Goal: Transaction & Acquisition: Purchase product/service

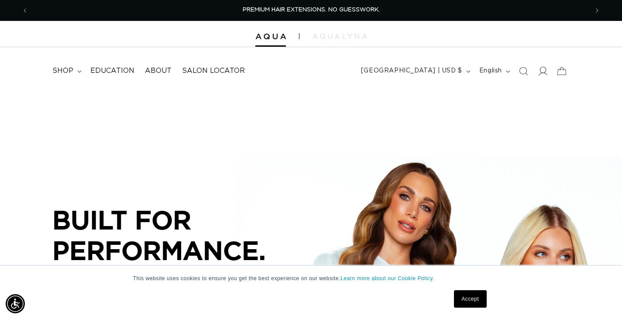
click at [542, 73] on icon at bounding box center [542, 70] width 9 height 9
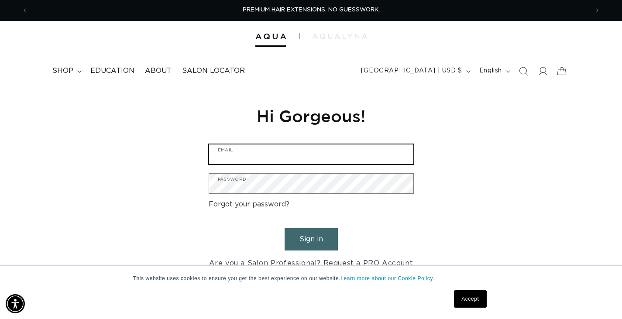
click at [290, 152] on input "Email" at bounding box center [311, 154] width 204 height 20
type input "ashleyodell69@gmail.com"
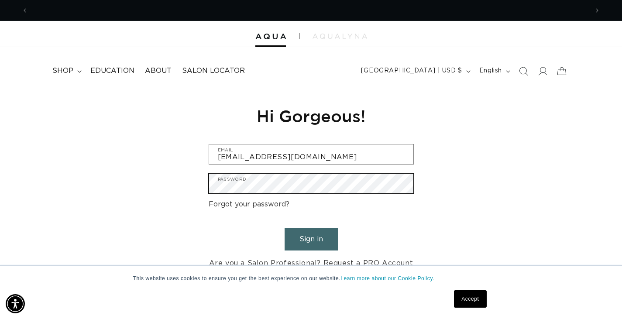
scroll to position [0, 0]
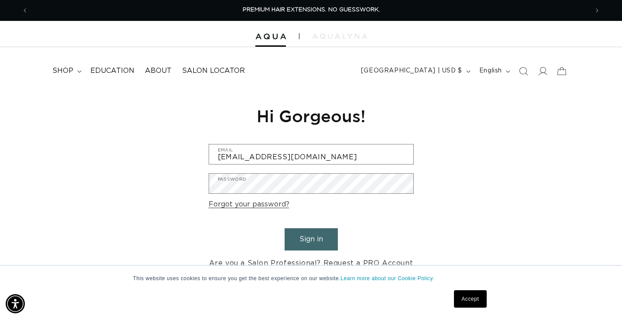
click at [308, 236] on button "Sign in" at bounding box center [311, 239] width 53 height 22
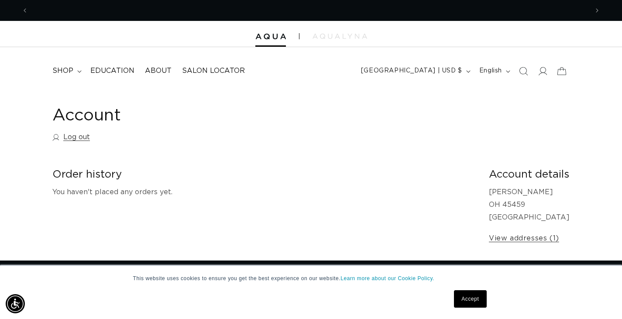
scroll to position [0, 1120]
click at [81, 73] on summary "shop" at bounding box center [66, 71] width 38 height 20
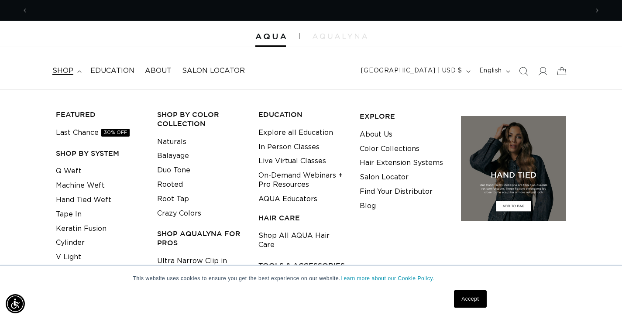
scroll to position [0, 560]
click at [92, 232] on link "Keratin Fusion" at bounding box center [81, 229] width 51 height 14
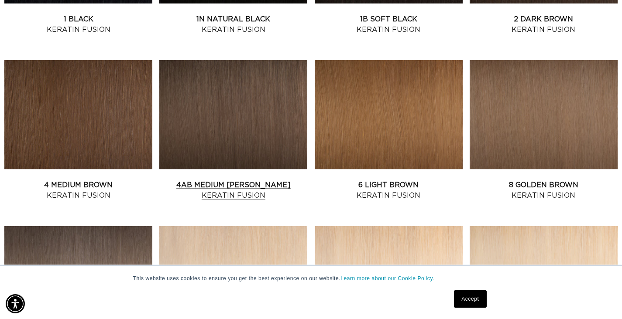
click at [202, 180] on link "4AB Medium Ash Brown Keratin Fusion" at bounding box center [233, 190] width 148 height 21
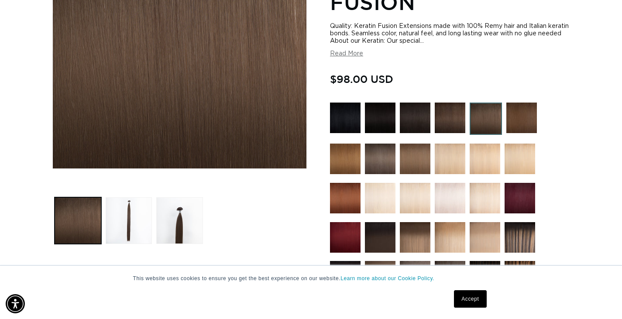
scroll to position [0, 1120]
click at [379, 156] on img at bounding box center [380, 159] width 31 height 31
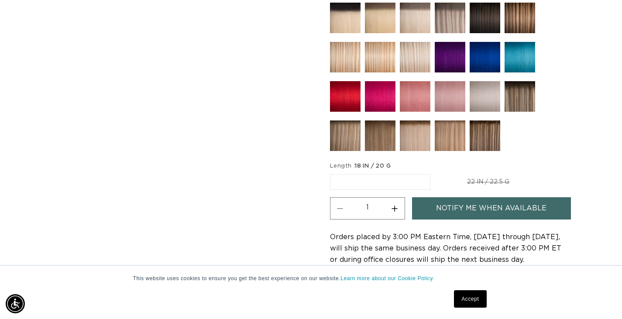
scroll to position [456, 0]
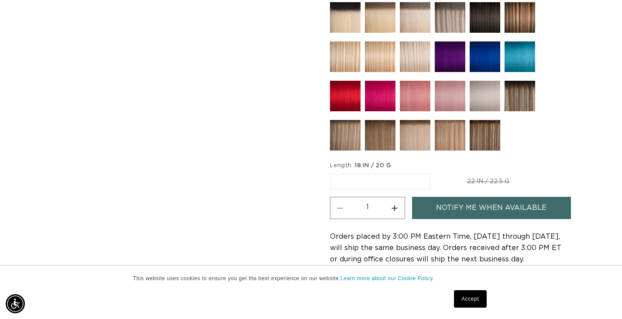
click at [379, 174] on label "18 IN / 20 G Variant sold out or unavailable" at bounding box center [380, 182] width 100 height 16
click at [333, 172] on input "18 IN / 20 G Variant sold out or unavailable" at bounding box center [332, 172] width 0 height 0
click at [357, 174] on label "18 IN / 20 G Variant sold out or unavailable" at bounding box center [380, 182] width 100 height 16
click at [333, 172] on input "18 IN / 20 G Variant sold out or unavailable" at bounding box center [332, 172] width 0 height 0
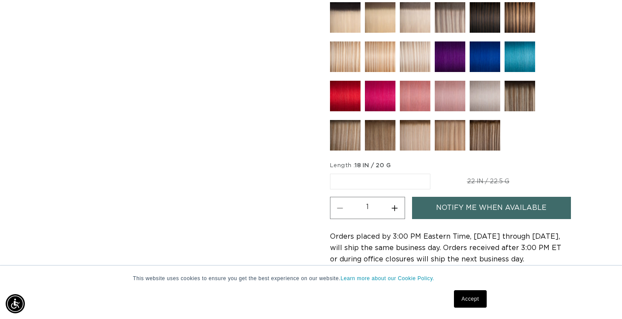
click at [362, 163] on span "18 IN / 20 G" at bounding box center [373, 166] width 36 height 6
click at [342, 174] on label "18 IN / 20 G Variant sold out or unavailable" at bounding box center [380, 182] width 100 height 16
click at [333, 172] on input "18 IN / 20 G Variant sold out or unavailable" at bounding box center [332, 172] width 0 height 0
click at [332, 174] on label "18 IN / 20 G Variant sold out or unavailable" at bounding box center [380, 182] width 100 height 16
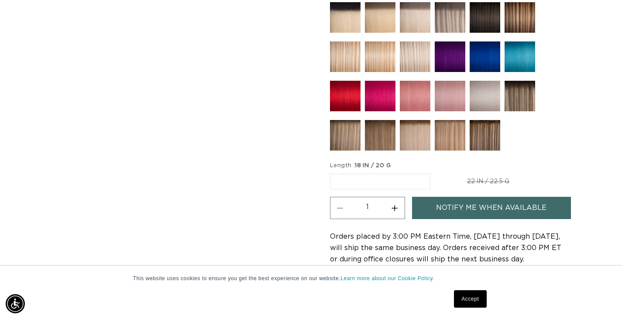
click at [332, 172] on input "18 IN / 20 G Variant sold out or unavailable" at bounding box center [332, 172] width 0 height 0
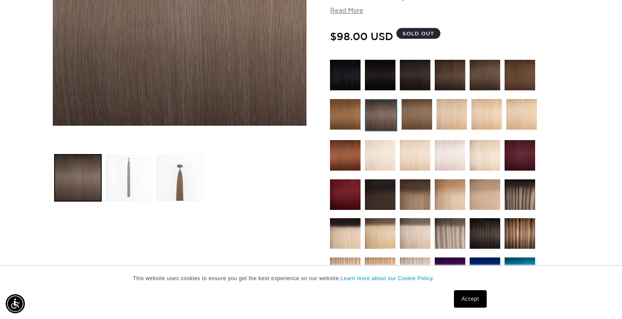
click at [125, 171] on button "Load image 2 in gallery view" at bounding box center [129, 178] width 47 height 47
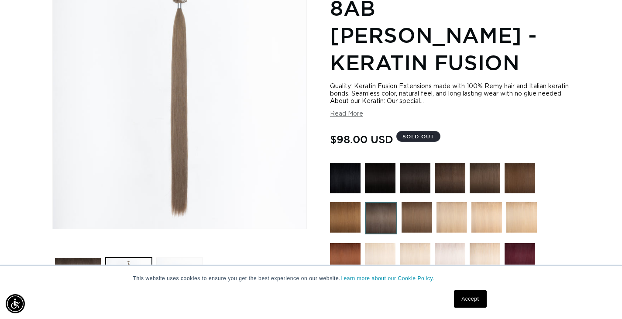
scroll to position [0, 0]
click at [176, 261] on button "Load image 3 in gallery view" at bounding box center [179, 281] width 47 height 47
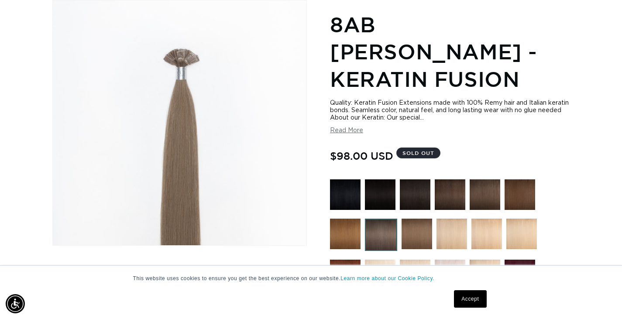
scroll to position [0, 560]
click at [488, 179] on img at bounding box center [485, 194] width 31 height 31
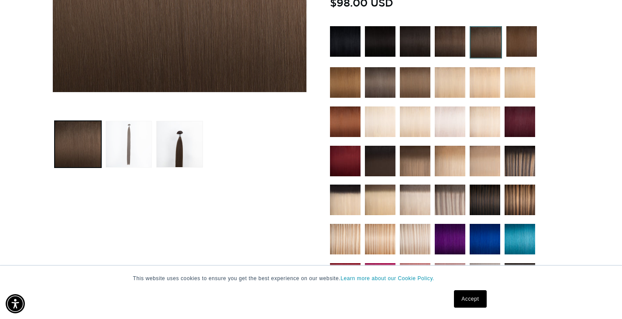
click at [117, 142] on button "Load image 2 in gallery view" at bounding box center [129, 144] width 47 height 47
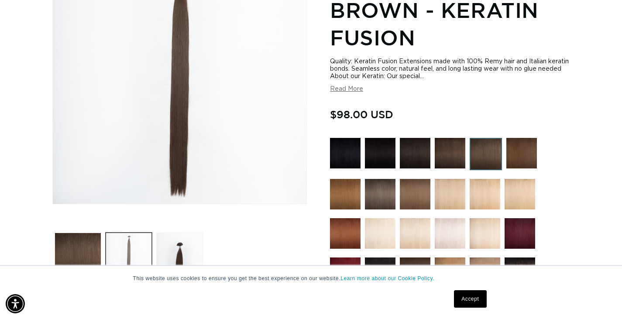
click at [117, 142] on img "Gallery Viewer" at bounding box center [180, 81] width 254 height 245
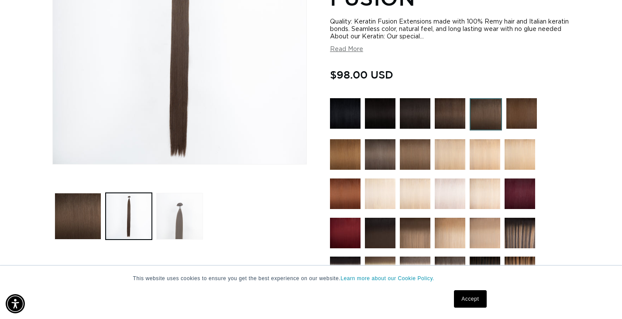
click at [193, 233] on button "Load image 3 in gallery view" at bounding box center [179, 216] width 47 height 47
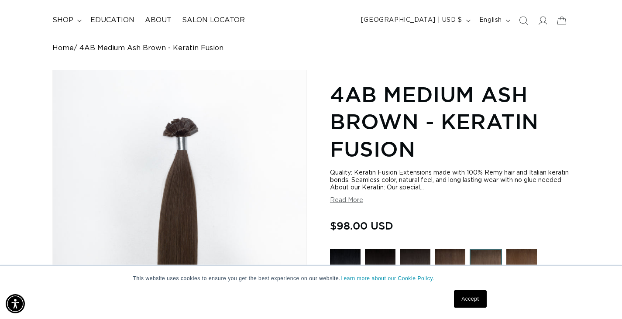
scroll to position [0, 560]
